Goal: Check status: Check status

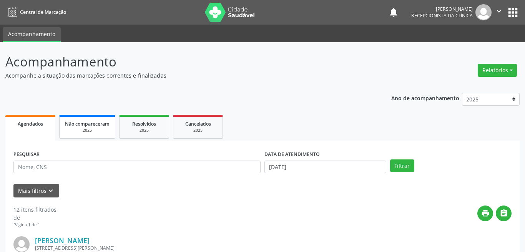
click at [89, 130] on div "2025" at bounding box center [87, 131] width 45 height 6
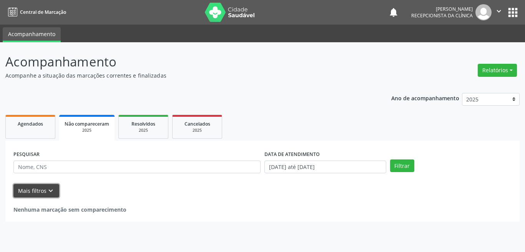
click at [50, 195] on icon "keyboard_arrow_down" at bounding box center [50, 191] width 8 height 8
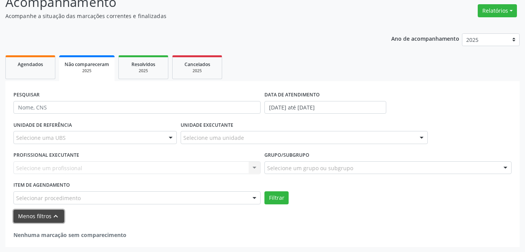
scroll to position [60, 0]
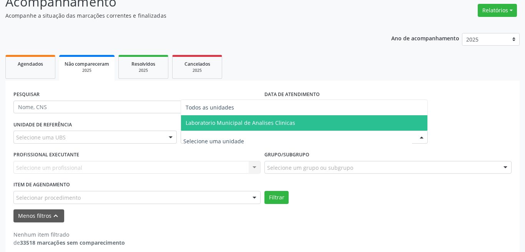
click at [228, 125] on span "Laboratorio Municipal de Analises Clinicas" at bounding box center [240, 122] width 109 height 7
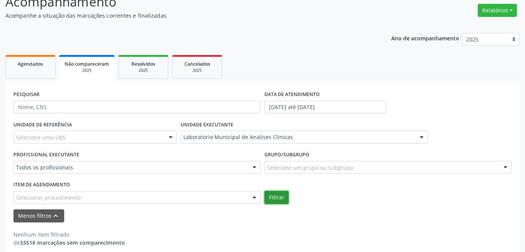
click at [273, 199] on button "Filtrar" at bounding box center [276, 197] width 24 height 13
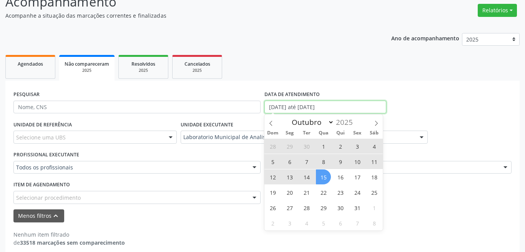
click at [284, 108] on input "[DATE] até [DATE]" at bounding box center [325, 107] width 122 height 13
click at [322, 174] on span "15" at bounding box center [323, 176] width 15 height 15
type input "[DATE]"
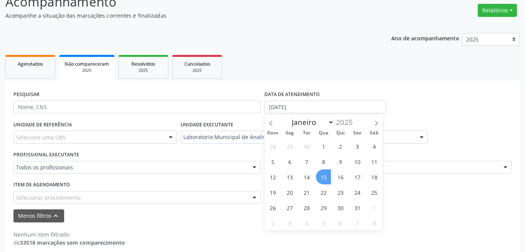
click at [319, 176] on span "15" at bounding box center [323, 176] width 15 height 15
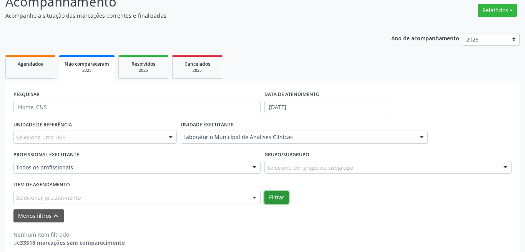
click at [281, 197] on button "Filtrar" at bounding box center [276, 197] width 24 height 13
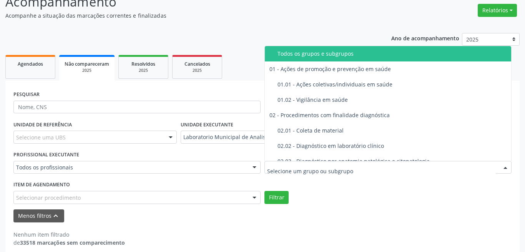
click at [362, 249] on div "PESQUISAR DATA DE ATENDIMENTO [DATE] UNIDADE DE REFERÊNCIA Selecione uma UBS To…" at bounding box center [262, 168] width 514 height 174
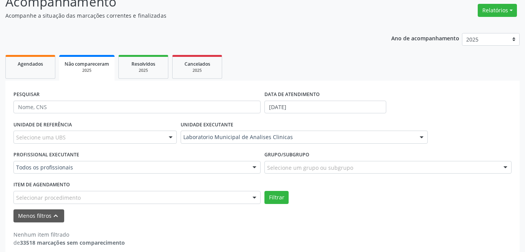
click at [85, 136] on div "Selecione uma UBS" at bounding box center [94, 137] width 163 height 13
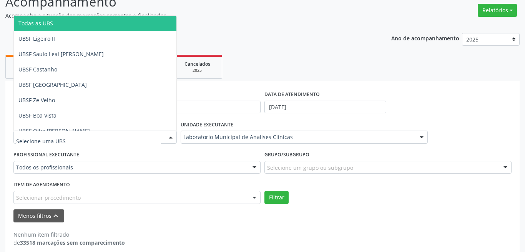
click at [65, 25] on span "Todas as UBS" at bounding box center [95, 23] width 162 height 15
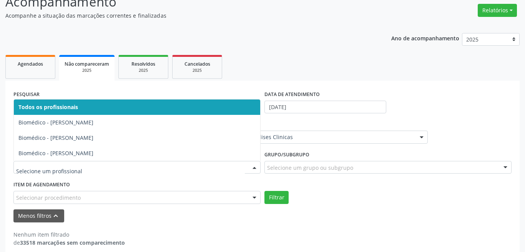
click at [71, 107] on span "Todos os profissionais" at bounding box center [48, 106] width 60 height 7
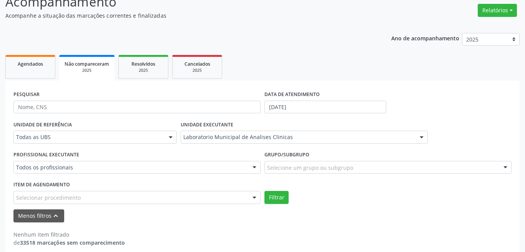
click at [278, 209] on form "PESQUISAR DATA DE ATENDIMENTO [DATE] UNIDADE DE REFERÊNCIA Todas as UBS Todas a…" at bounding box center [262, 156] width 498 height 134
click at [273, 201] on button "Filtrar" at bounding box center [276, 197] width 24 height 13
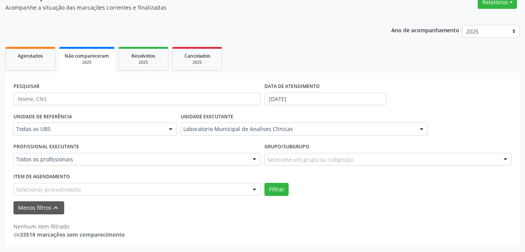
click at [273, 200] on form "PESQUISAR DATA DE ATENDIMENTO [DATE] UNIDADE DE REFERÊNCIA Todas as UBS Todas a…" at bounding box center [262, 148] width 498 height 134
drag, startPoint x: 268, startPoint y: 197, endPoint x: 267, endPoint y: 191, distance: 6.4
click at [267, 197] on form "PESQUISAR DATA DE ATENDIMENTO [DATE] UNIDADE DE REFERÊNCIA Todas as UBS Todas a…" at bounding box center [262, 148] width 498 height 134
click at [267, 191] on button "Filtrar" at bounding box center [276, 189] width 24 height 13
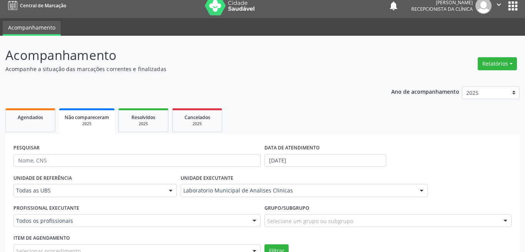
scroll to position [0, 0]
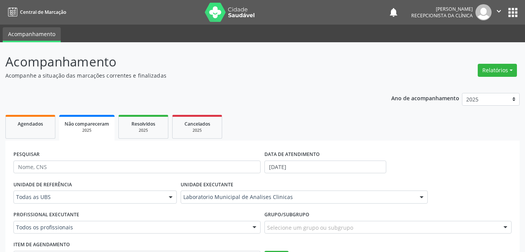
click at [502, 14] on icon "" at bounding box center [498, 11] width 8 height 8
click at [487, 48] on link "Sair" at bounding box center [478, 46] width 53 height 11
